Goal: Task Accomplishment & Management: Manage account settings

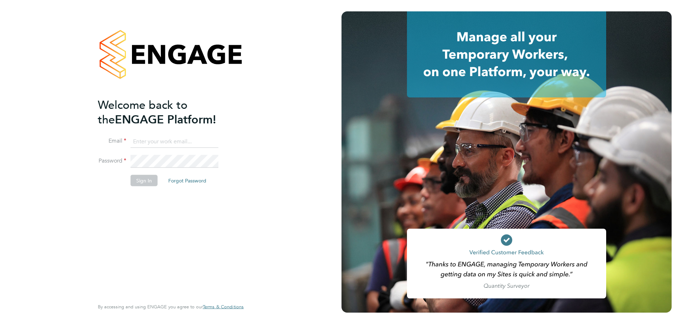
type input "[PERSON_NAME][EMAIL_ADDRESS][DOMAIN_NAME]"
click at [146, 185] on button "Sign In" at bounding box center [144, 180] width 27 height 11
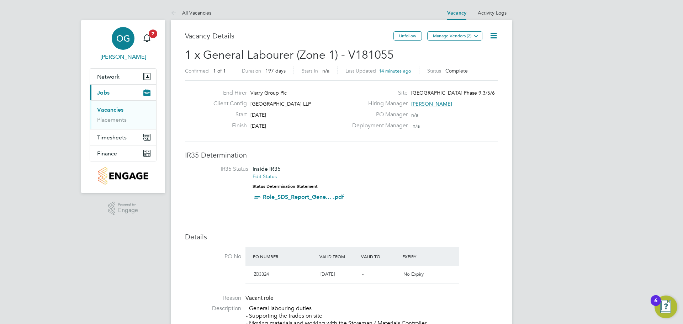
click at [155, 39] on link "OG Olivia Glasgow" at bounding box center [123, 44] width 67 height 34
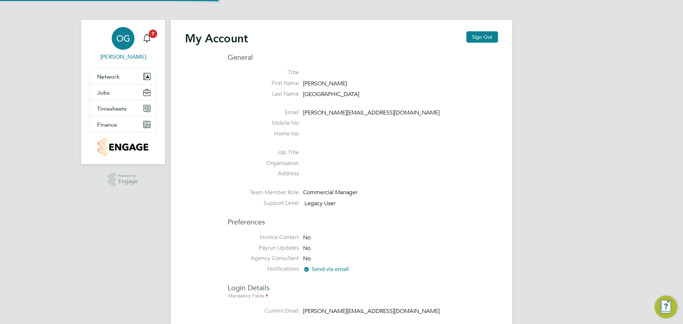
type input "[PERSON_NAME][EMAIL_ADDRESS][DOMAIN_NAME]"
click at [149, 38] on icon "Main navigation" at bounding box center [146, 37] width 7 height 7
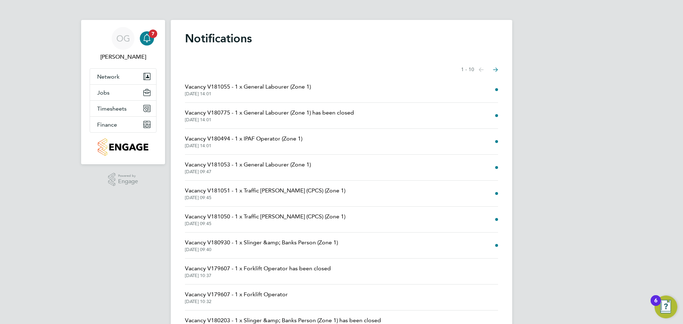
drag, startPoint x: 494, startPoint y: 91, endPoint x: 495, endPoint y: 86, distance: 5.4
click at [493, 91] on li "Vacancy V181055 - 1 x General Labourer (Zone 1) 25 Sep 2025, 14:01" at bounding box center [341, 90] width 313 height 26
click at [496, 90] on span at bounding box center [496, 89] width 3 height 3
click at [289, 89] on span "Vacancy V181055 - 1 x General Labourer (Zone 1)" at bounding box center [248, 87] width 126 height 9
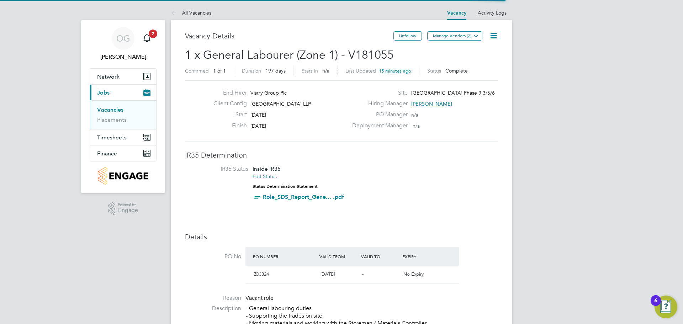
scroll to position [4, 4]
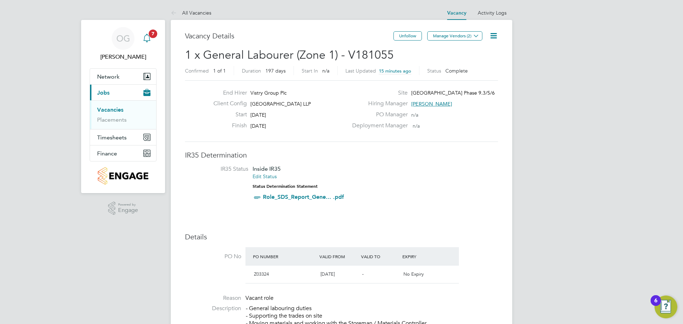
click at [151, 35] on span "7" at bounding box center [153, 34] width 9 height 9
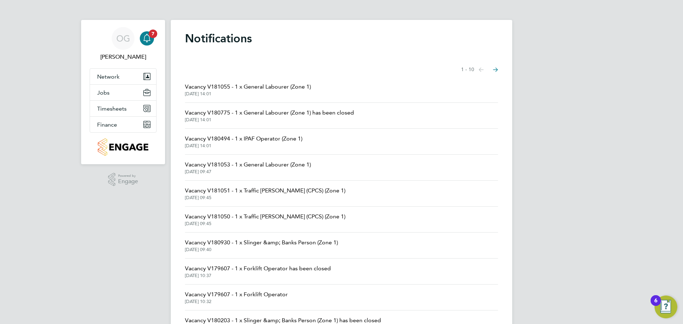
click at [493, 70] on icon "Select page of notifications list" at bounding box center [495, 70] width 5 height 5
click at [477, 68] on button "Previous page" at bounding box center [481, 70] width 14 height 14
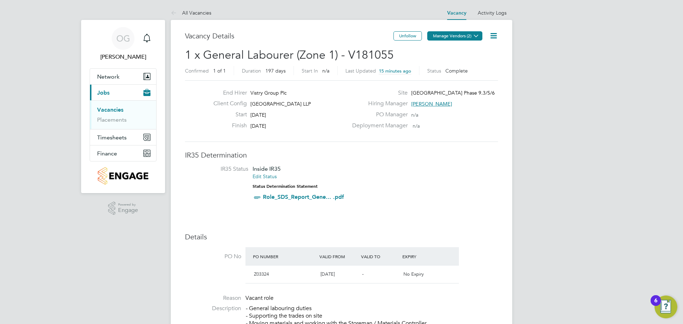
click at [466, 36] on button "Manage Vendors (2)" at bounding box center [454, 35] width 55 height 9
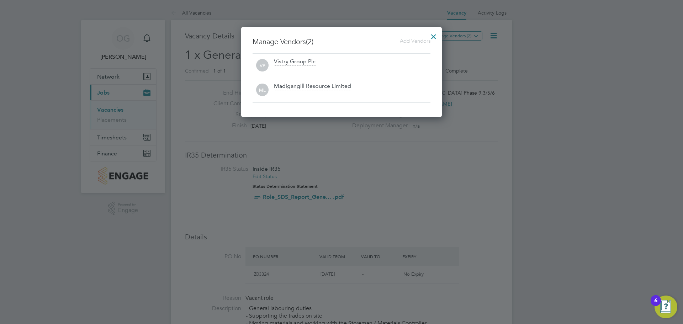
click at [434, 36] on div at bounding box center [433, 34] width 13 height 13
